Goal: Transaction & Acquisition: Purchase product/service

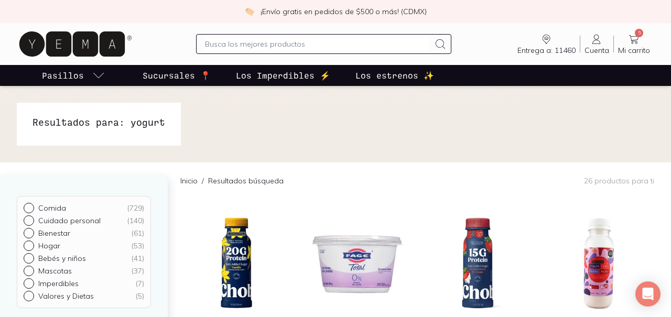
click at [307, 44] on input "text" at bounding box center [317, 44] width 224 height 13
type input "kefir"
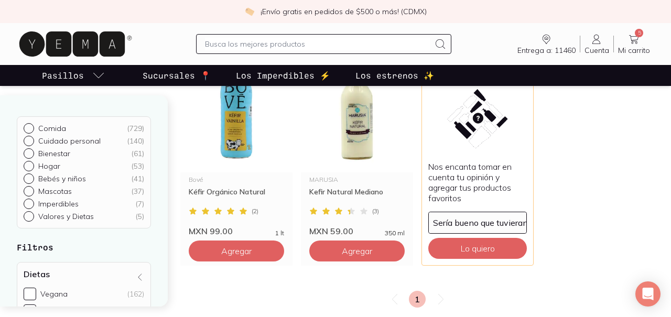
scroll to position [388, 0]
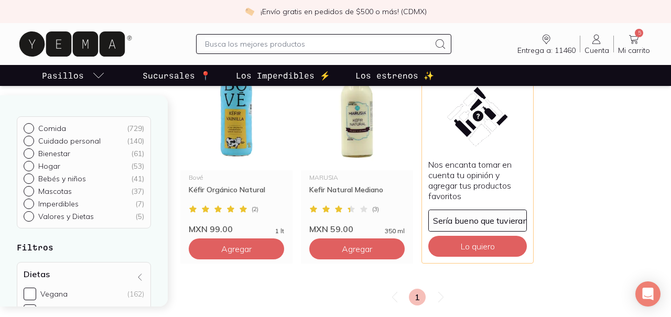
click at [299, 48] on input "text" at bounding box center [317, 44] width 224 height 13
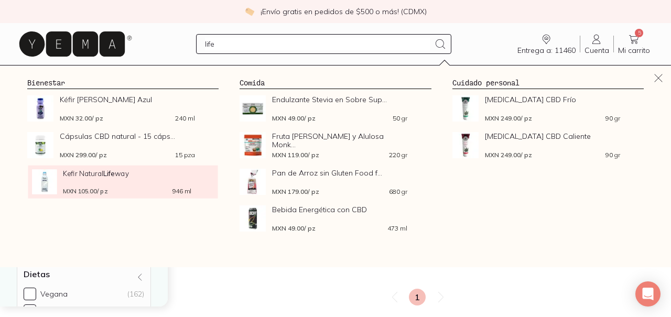
type input "life"
click at [131, 188] on div "MXN 105.00 / pz 946 ml" at bounding box center [127, 191] width 128 height 6
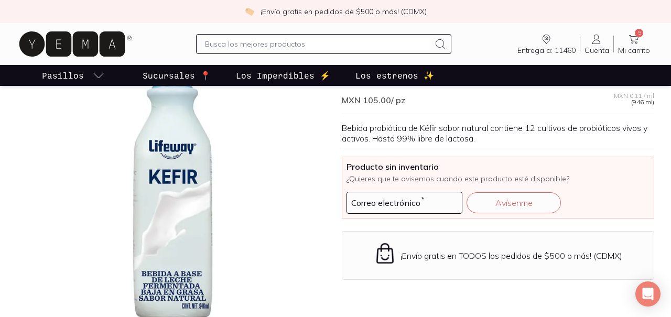
scroll to position [84, 0]
